Goal: Find specific fact: Find specific fact

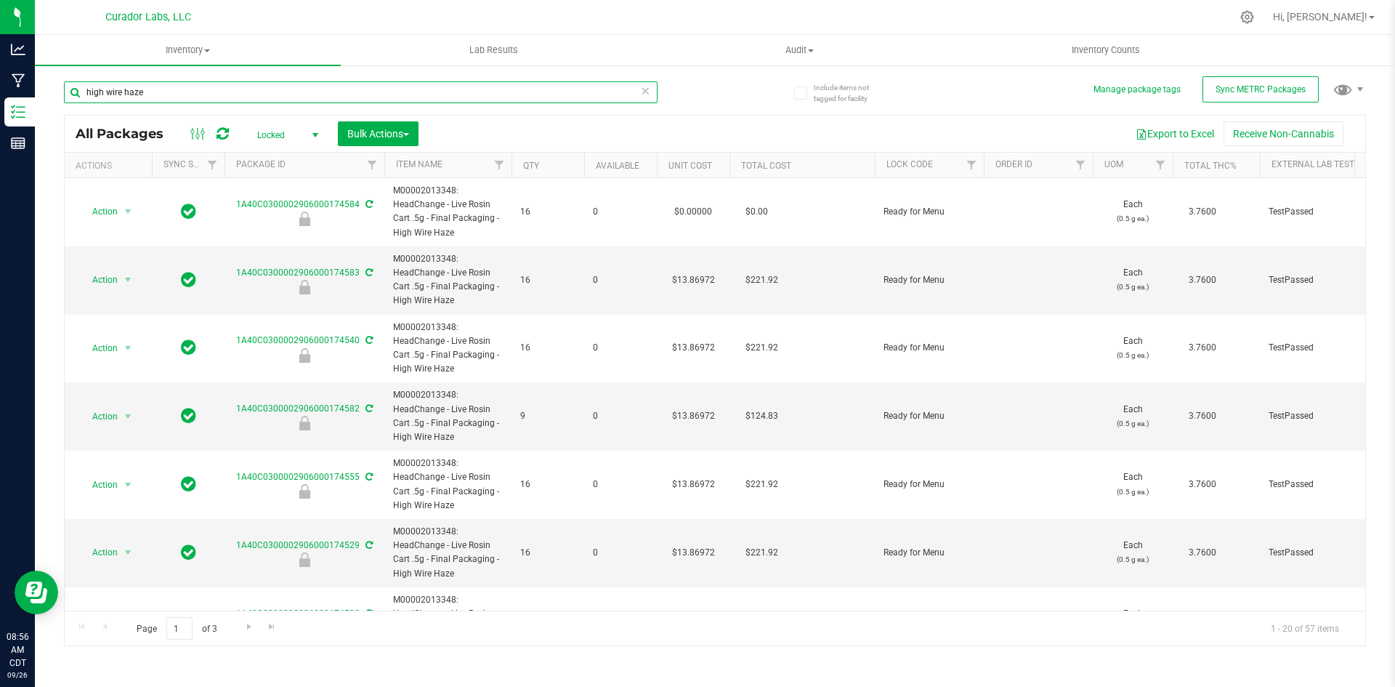
drag, startPoint x: 148, startPoint y: 94, endPoint x: 47, endPoint y: 84, distance: 101.5
click at [47, 84] on div "Include items not tagged for facility Manage package tags Sync METRC Packages h…" at bounding box center [715, 285] width 1360 height 443
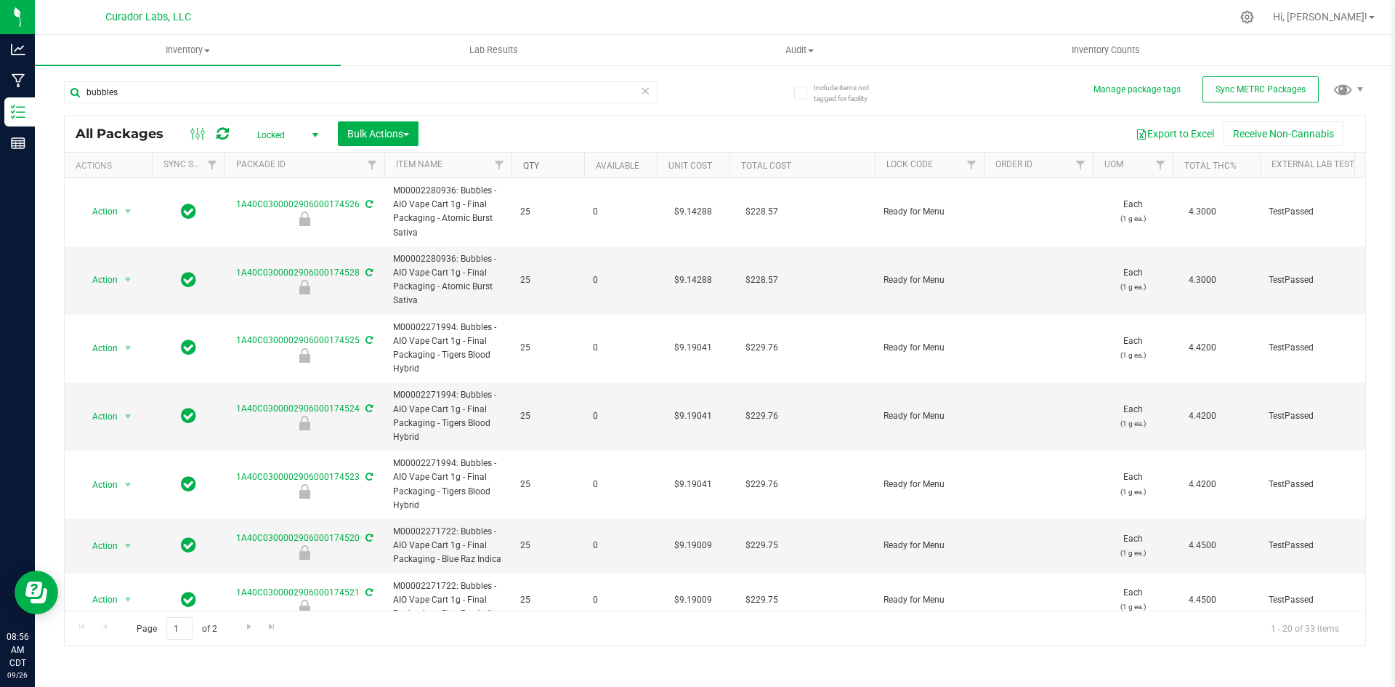
click at [536, 166] on link "Qty" at bounding box center [531, 166] width 16 height 10
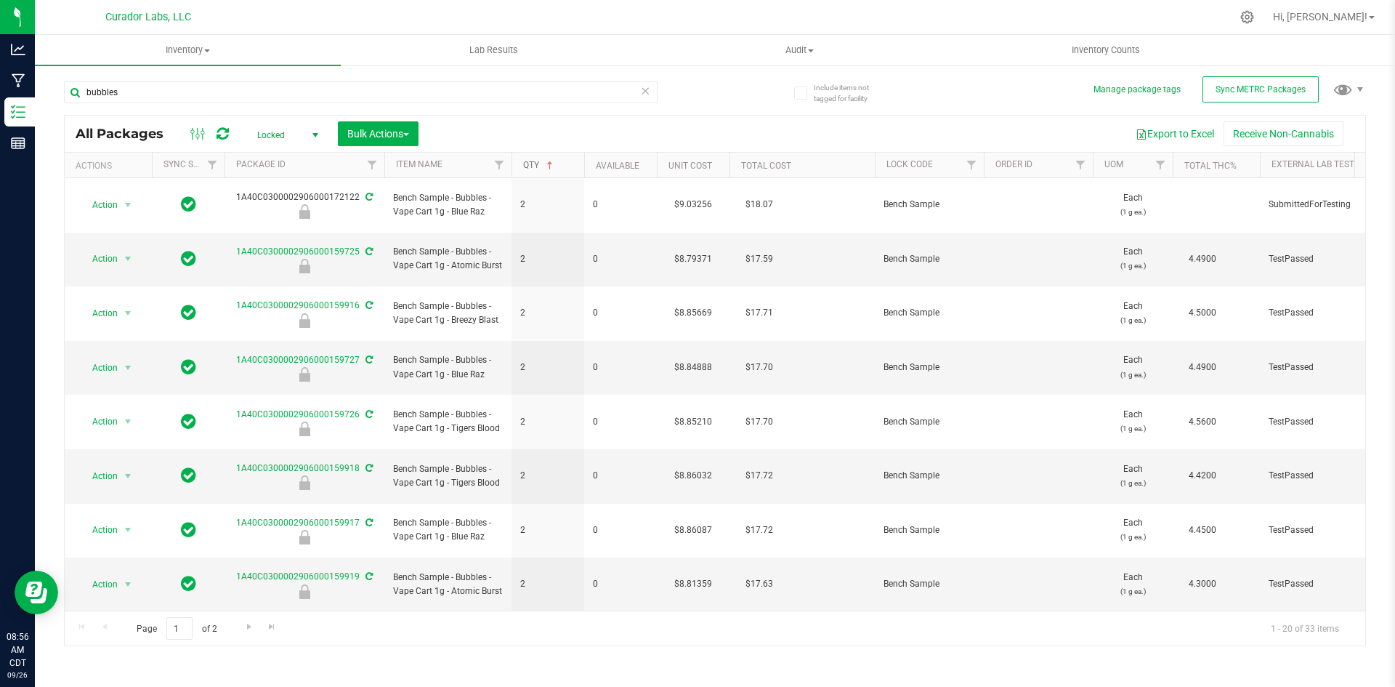
click at [536, 166] on link "Qty" at bounding box center [539, 165] width 33 height 10
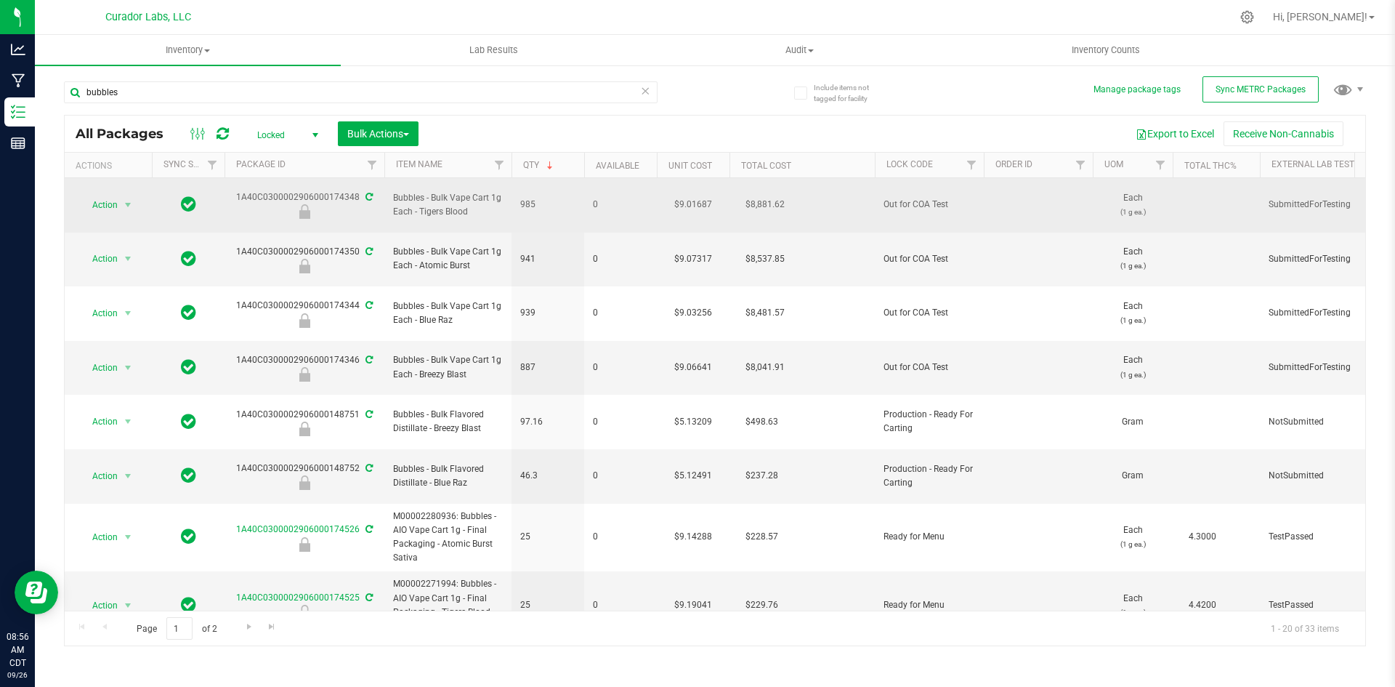
drag, startPoint x: 467, startPoint y: 206, endPoint x: 386, endPoint y: 192, distance: 82.5
click at [386, 192] on td "Bubbles - Bulk Vape Cart 1g Each - Tigers Blood" at bounding box center [447, 205] width 127 height 54
copy span "Bubbles - Bulk Vape Cart 1g Each - Tigers Blood"
drag, startPoint x: 234, startPoint y: 188, endPoint x: 358, endPoint y: 189, distance: 124.3
click at [358, 190] on div "1A40C0300002906000174348" at bounding box center [304, 204] width 164 height 28
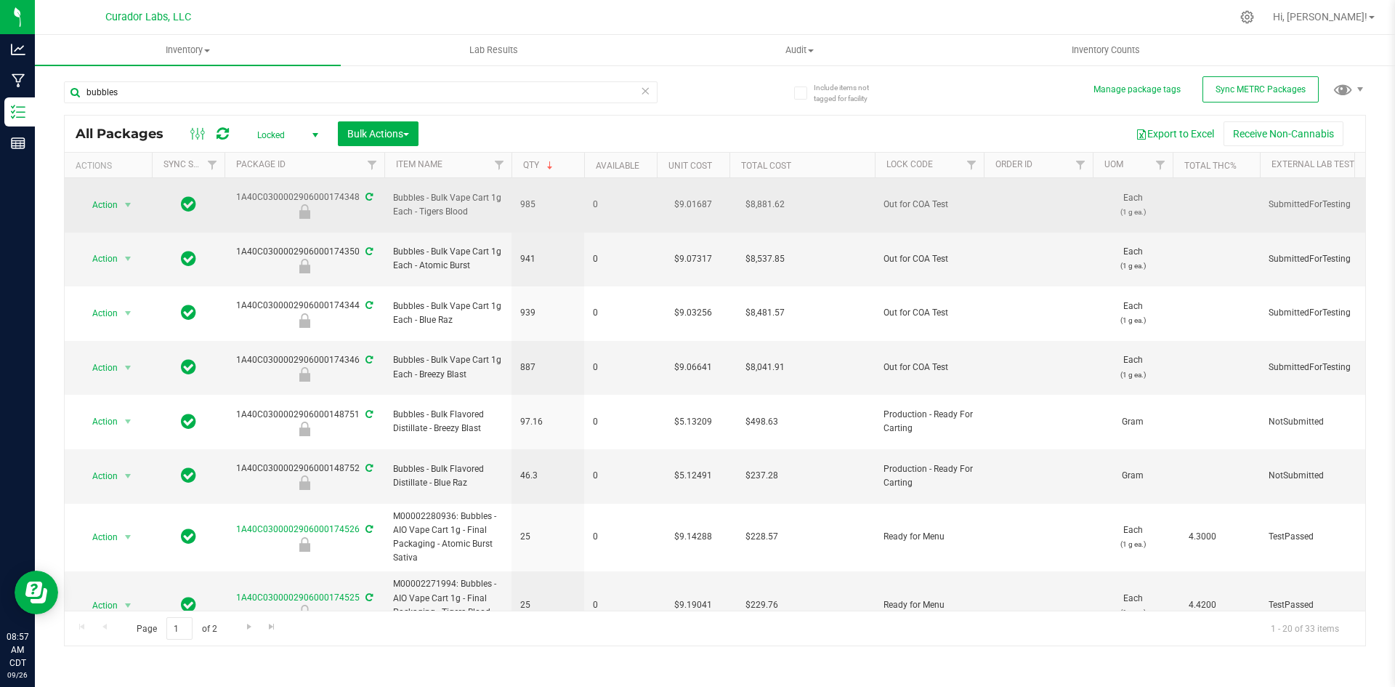
copy div "1A40C0300002906000174348"
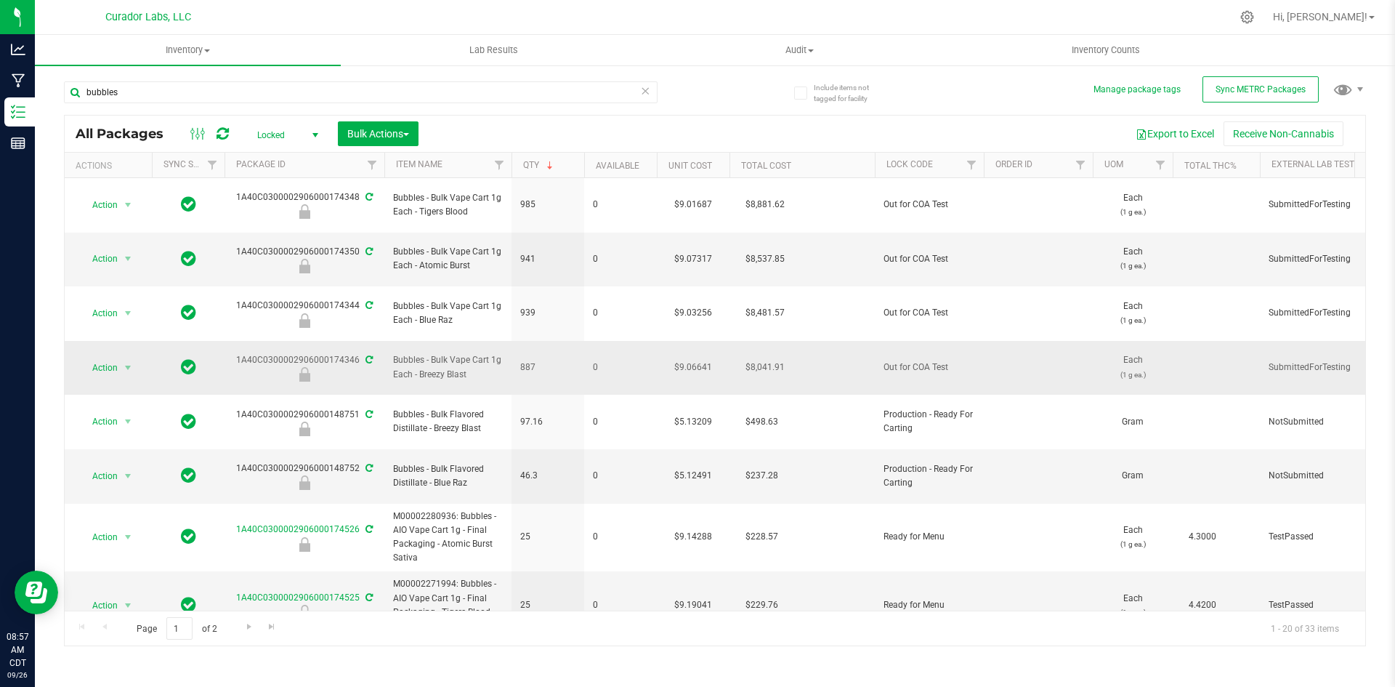
click at [467, 353] on span "Bubbles - Bulk Vape Cart 1g Each - Breezy Blast" at bounding box center [448, 367] width 110 height 28
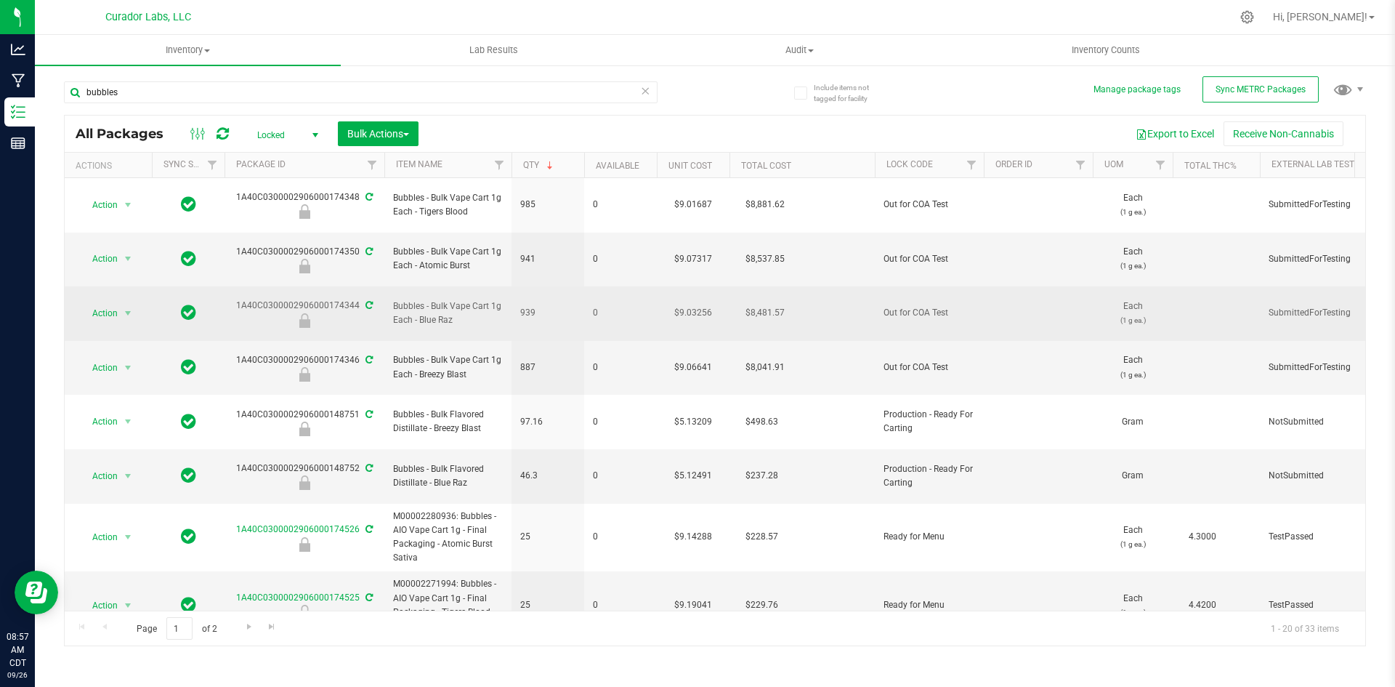
drag, startPoint x: 456, startPoint y: 286, endPoint x: 394, endPoint y: 279, distance: 62.1
click at [394, 299] on span "Bubbles - Bulk Vape Cart 1g Each - Blue Raz" at bounding box center [448, 313] width 110 height 28
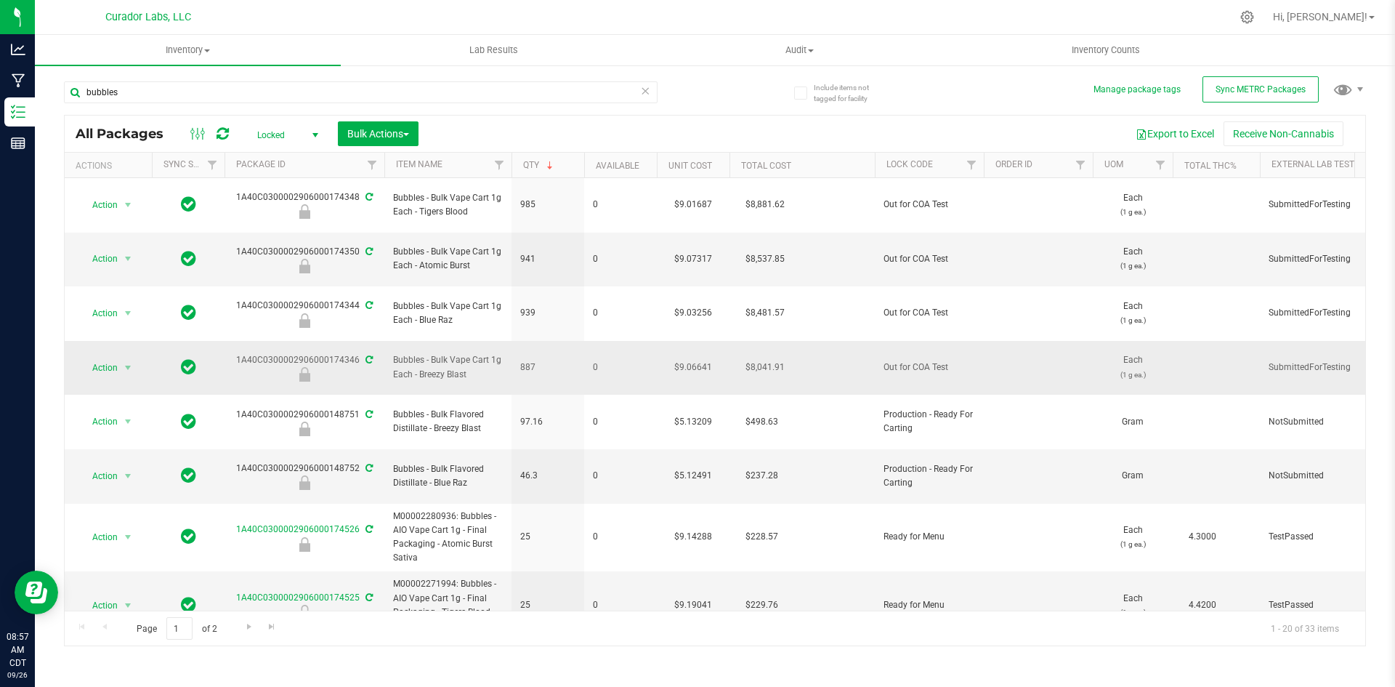
click at [465, 353] on span "Bubbles - Bulk Vape Cart 1g Each - Breezy Blast" at bounding box center [448, 367] width 110 height 28
drag, startPoint x: 464, startPoint y: 328, endPoint x: 389, endPoint y: 306, distance: 77.5
click at [389, 341] on td "Bubbles - Bulk Vape Cart 1g Each - Breezy Blast" at bounding box center [447, 368] width 127 height 54
copy span "Bubbles - Bulk Vape Cart 1g Each - Breezy Blas"
click at [470, 353] on span "Bubbles - Bulk Vape Cart 1g Each - Breezy Blast" at bounding box center [448, 367] width 110 height 28
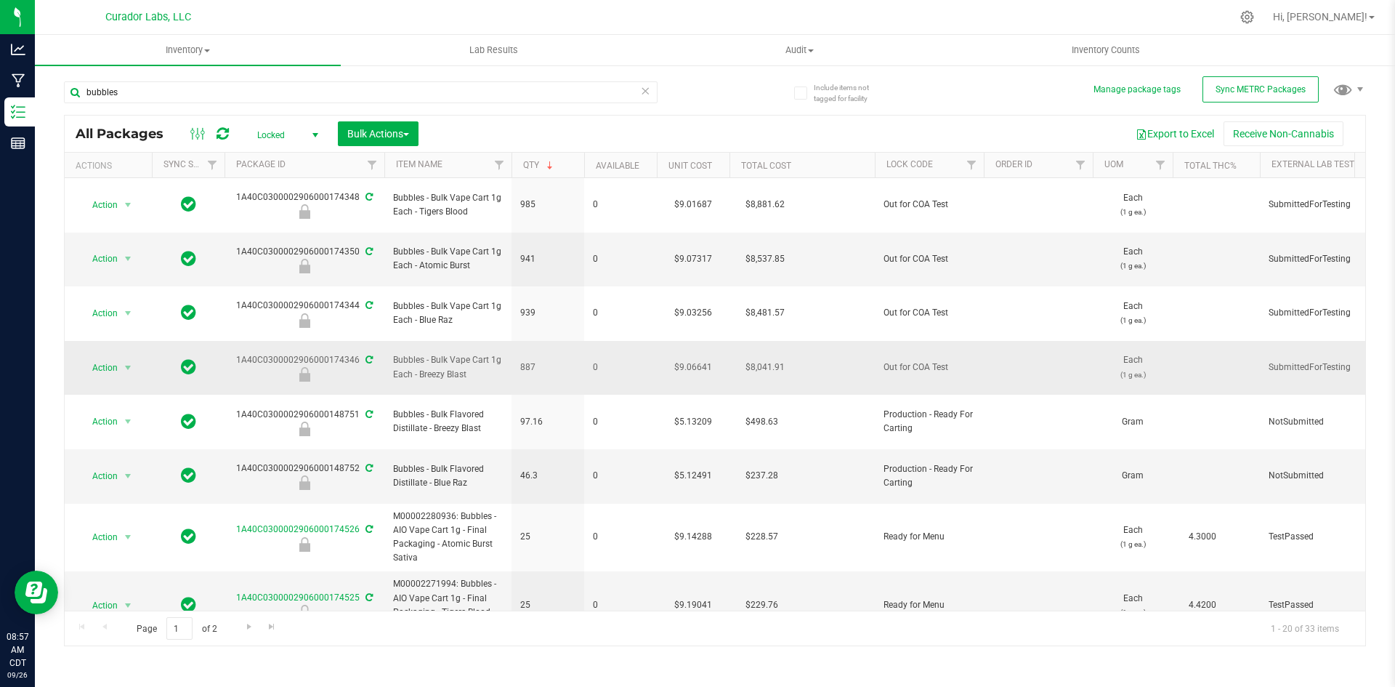
drag, startPoint x: 470, startPoint y: 328, endPoint x: 394, endPoint y: 308, distance: 78.8
click at [394, 353] on span "Bubbles - Bulk Vape Cart 1g Each - Breezy Blast" at bounding box center [448, 367] width 110 height 28
copy span "Bubbles - Bulk Vape Cart 1g Each - Breezy Blast"
drag, startPoint x: 235, startPoint y: 314, endPoint x: 357, endPoint y: 312, distance: 122.1
click at [357, 353] on div "1A40C0300002906000174346" at bounding box center [304, 367] width 164 height 28
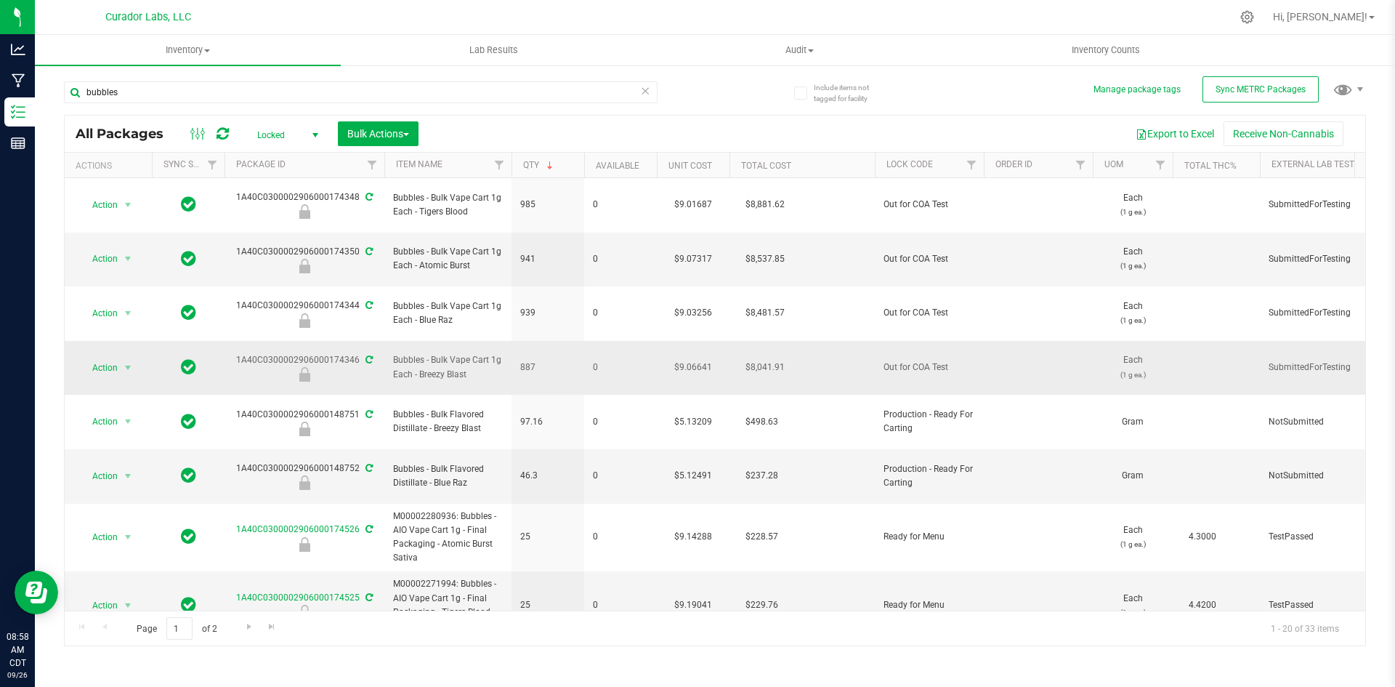
copy div "1A40C0300002906000174346"
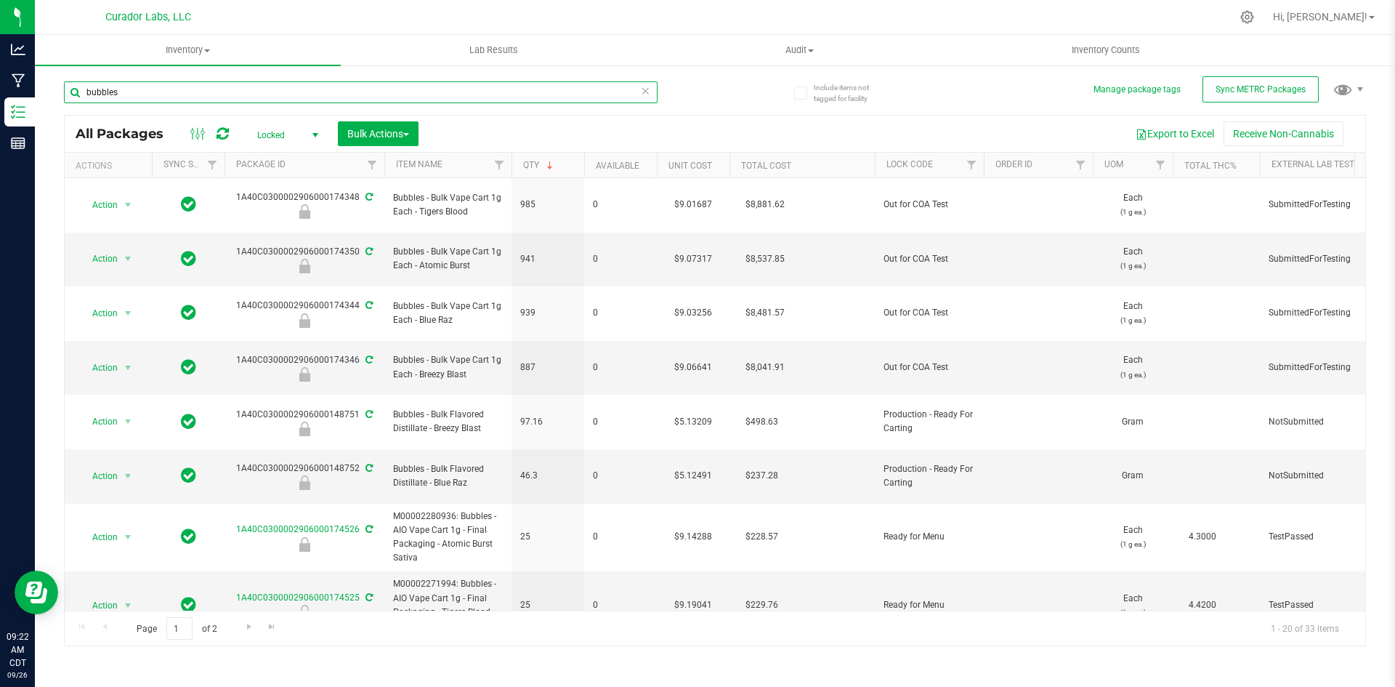
click at [162, 86] on input "bubbles" at bounding box center [361, 92] width 594 height 22
type input "papa burger"
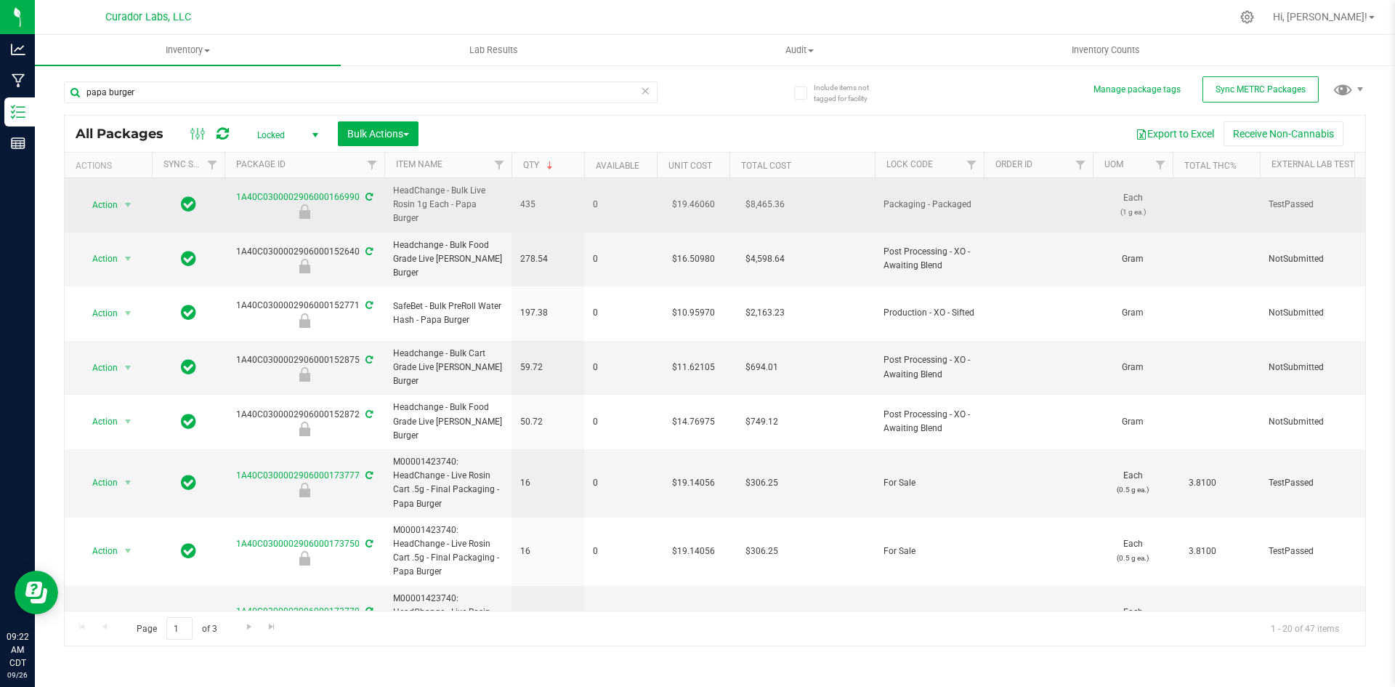
drag, startPoint x: 506, startPoint y: 204, endPoint x: 396, endPoint y: 187, distance: 111.0
click at [396, 187] on td "HeadChange - Bulk Live Rosin 1g Each - Papa Burger" at bounding box center [447, 205] width 127 height 54
copy span "HeadChange - Bulk Live Rosin 1g Each - Papa Burger"
drag, startPoint x: 235, startPoint y: 189, endPoint x: 353, endPoint y: 198, distance: 118.8
click at [353, 198] on div "1A40C0300002906000166990" at bounding box center [304, 204] width 164 height 28
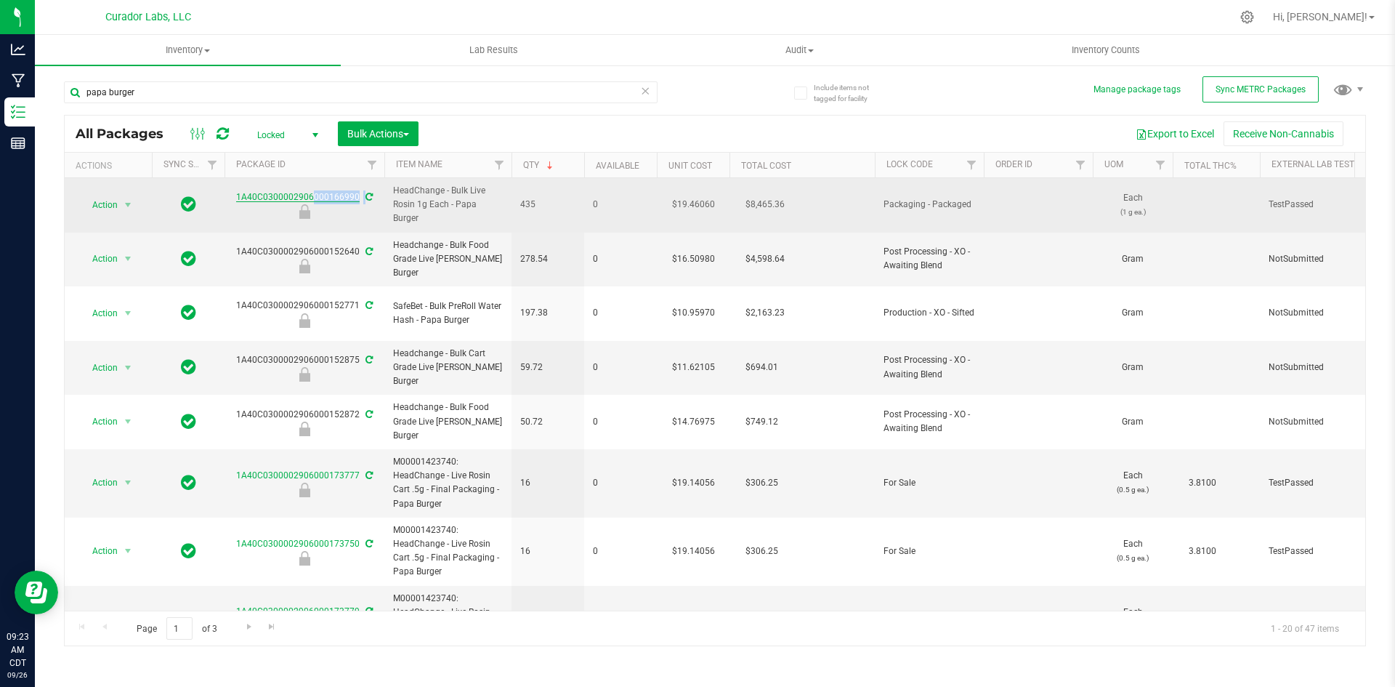
copy tr "1A40C0300002906000166990"
